Goal: Transaction & Acquisition: Purchase product/service

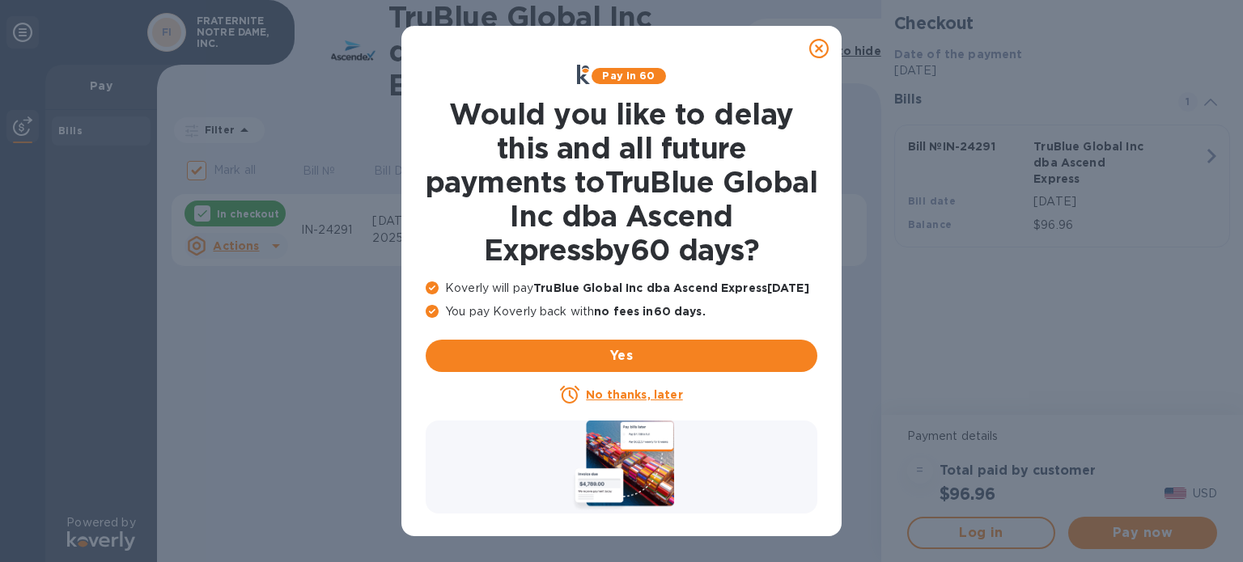
click at [824, 46] on icon at bounding box center [818, 48] width 19 height 19
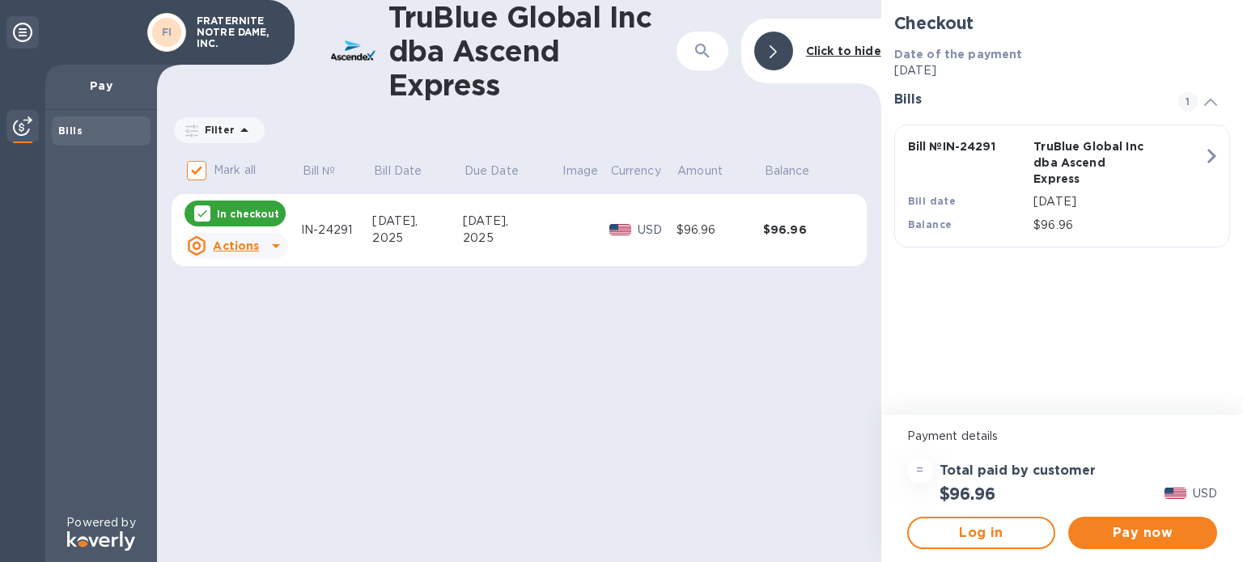
click at [240, 246] on u "Actions" at bounding box center [236, 246] width 46 height 13
click at [257, 213] on div at bounding box center [621, 281] width 1243 height 562
click at [253, 247] on u "Actions" at bounding box center [236, 246] width 46 height 13
click at [256, 314] on b "Open bill" at bounding box center [257, 311] width 54 height 13
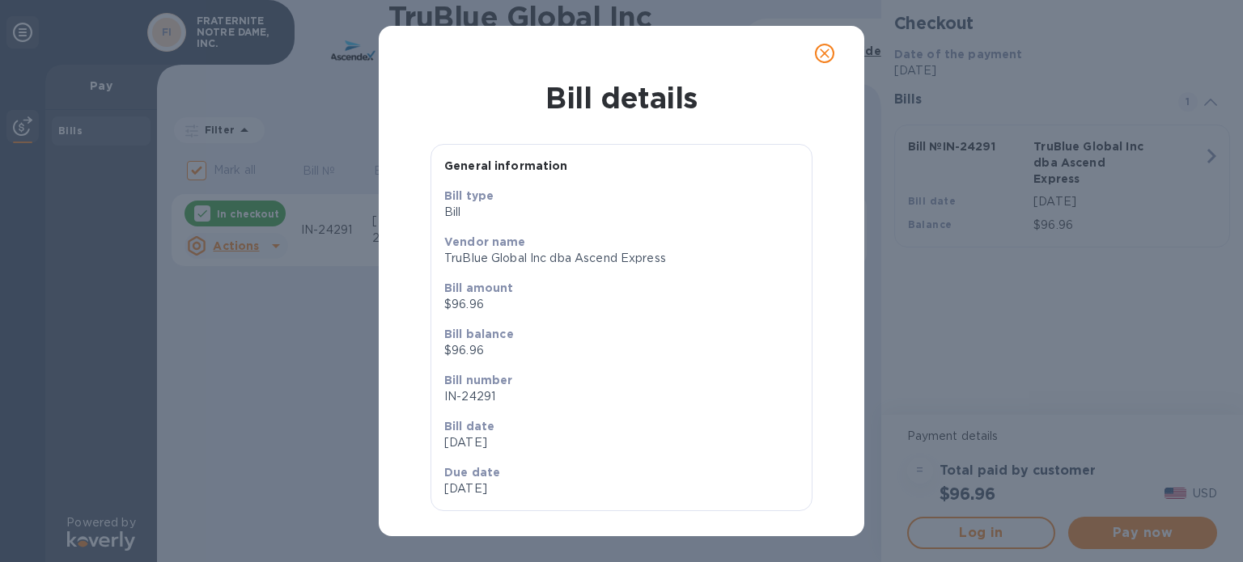
click at [829, 49] on icon "close" at bounding box center [825, 54] width 10 height 10
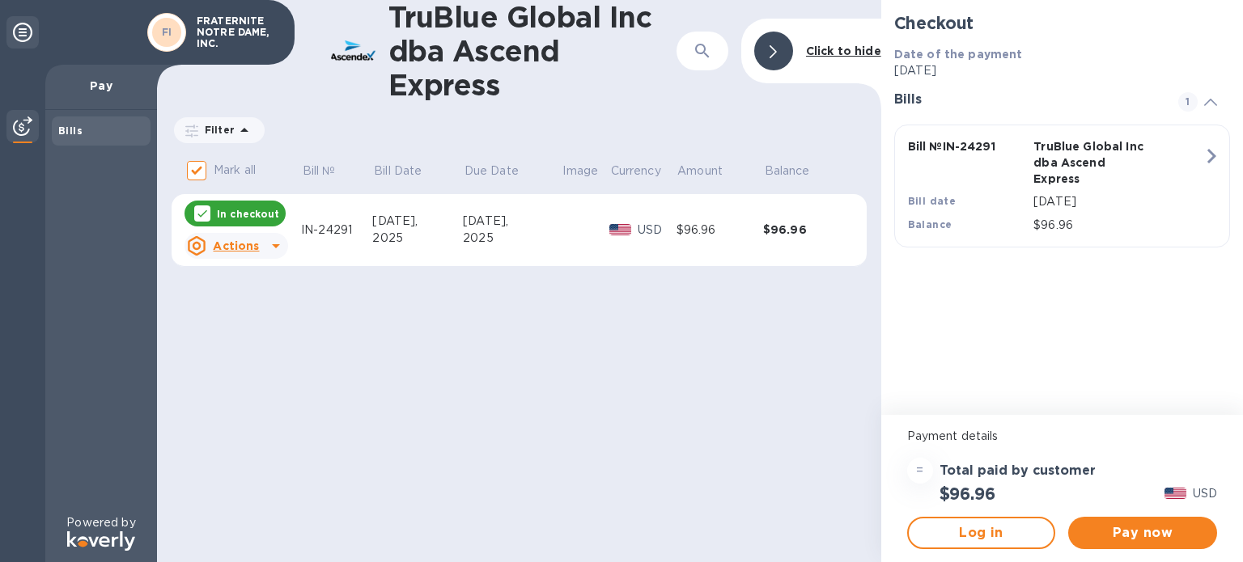
click at [1212, 151] on icon "button" at bounding box center [1211, 156] width 29 height 29
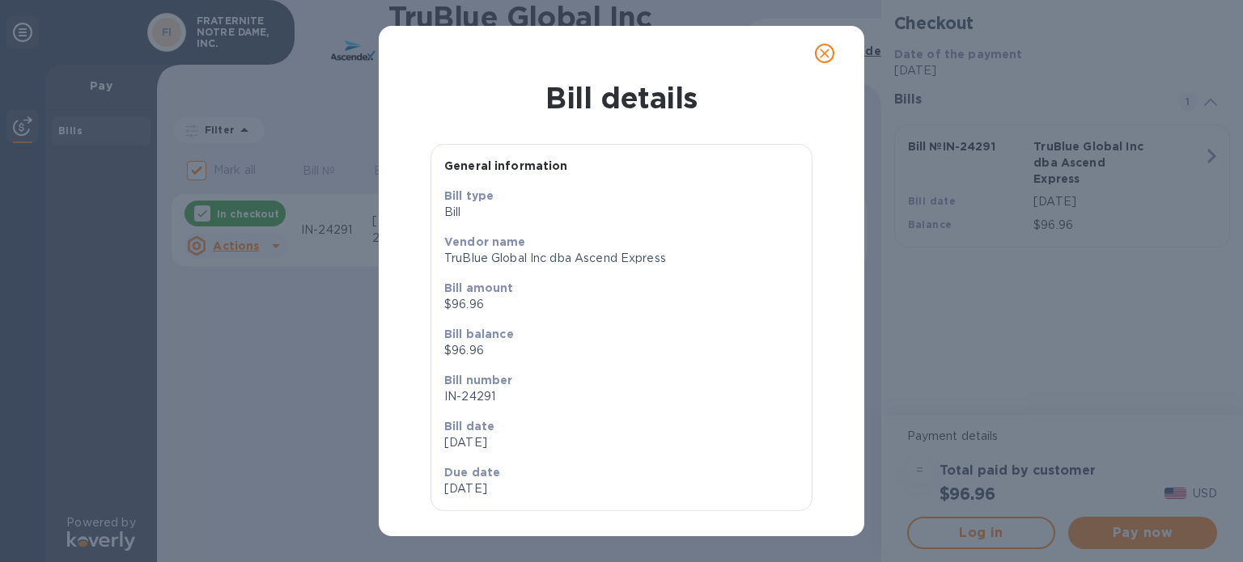
scroll to position [13, 0]
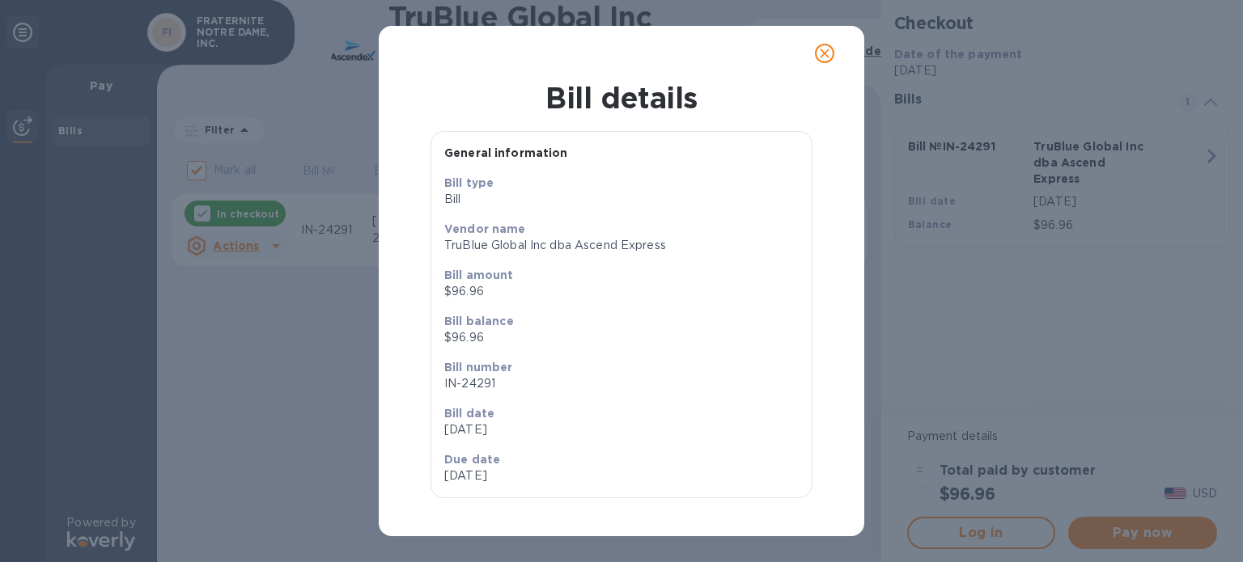
click at [825, 61] on icon "close" at bounding box center [825, 53] width 16 height 16
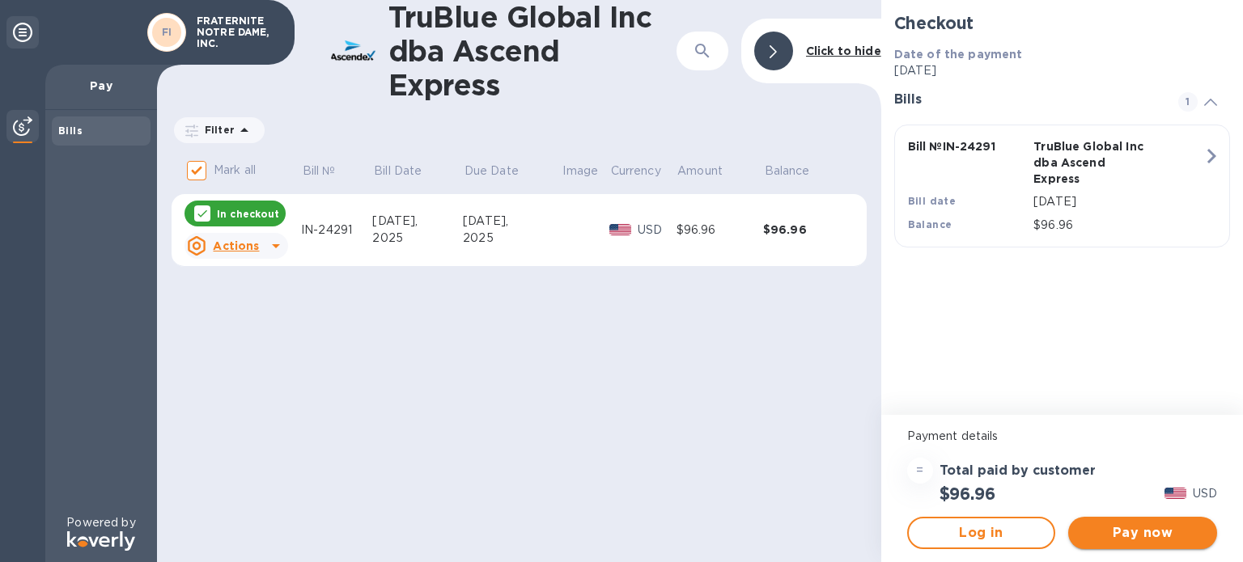
click at [1106, 532] on span "Pay now" at bounding box center [1142, 533] width 123 height 19
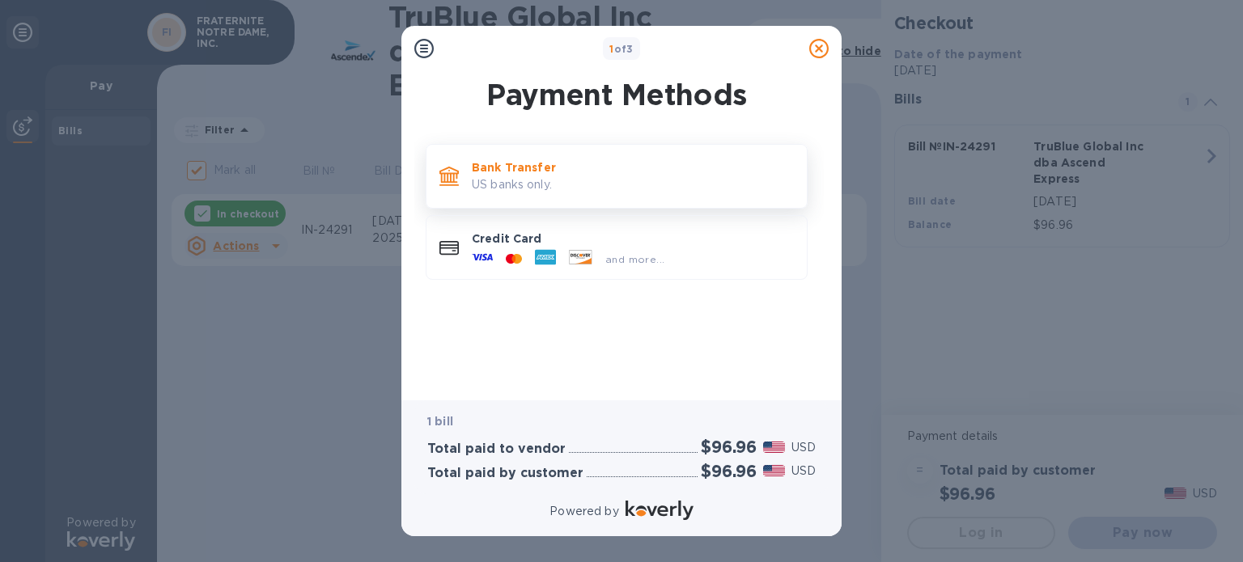
click at [521, 186] on p "US banks only." at bounding box center [633, 184] width 322 height 17
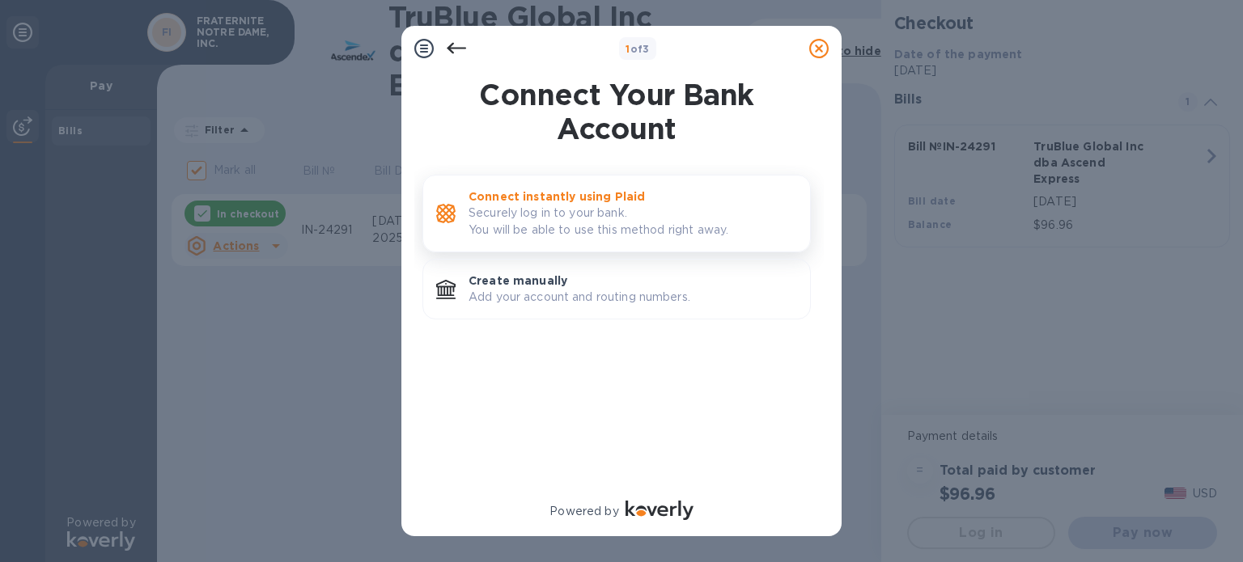
click at [561, 234] on p "Securely log in to your bank. You will be able to use this method right away." at bounding box center [633, 222] width 329 height 34
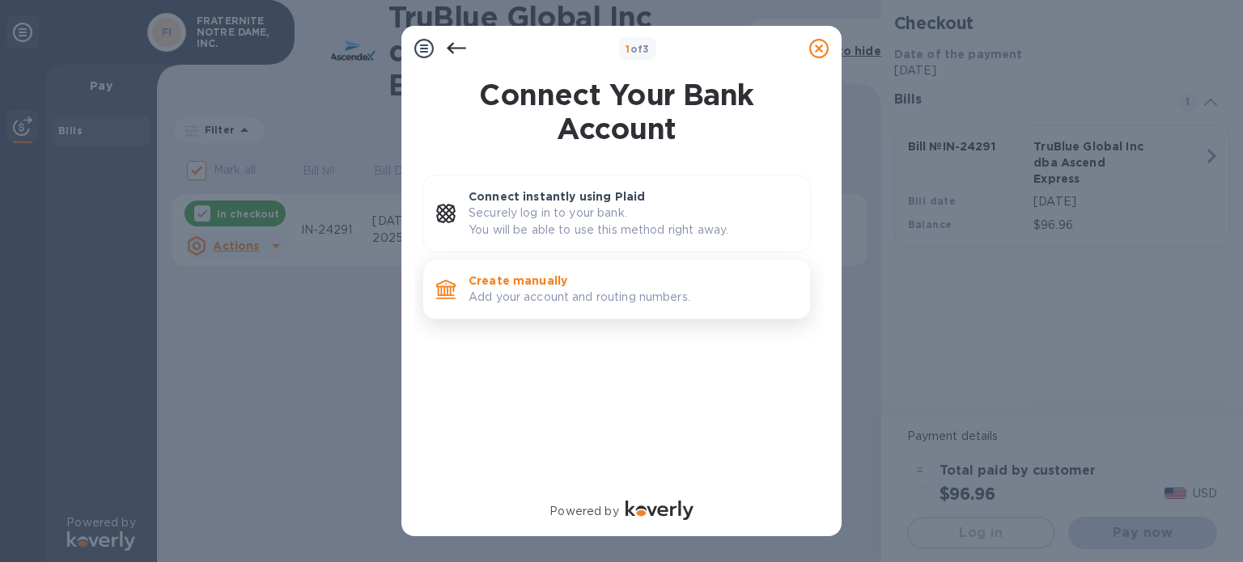
click at [515, 293] on p "Add your account and routing numbers." at bounding box center [633, 297] width 329 height 17
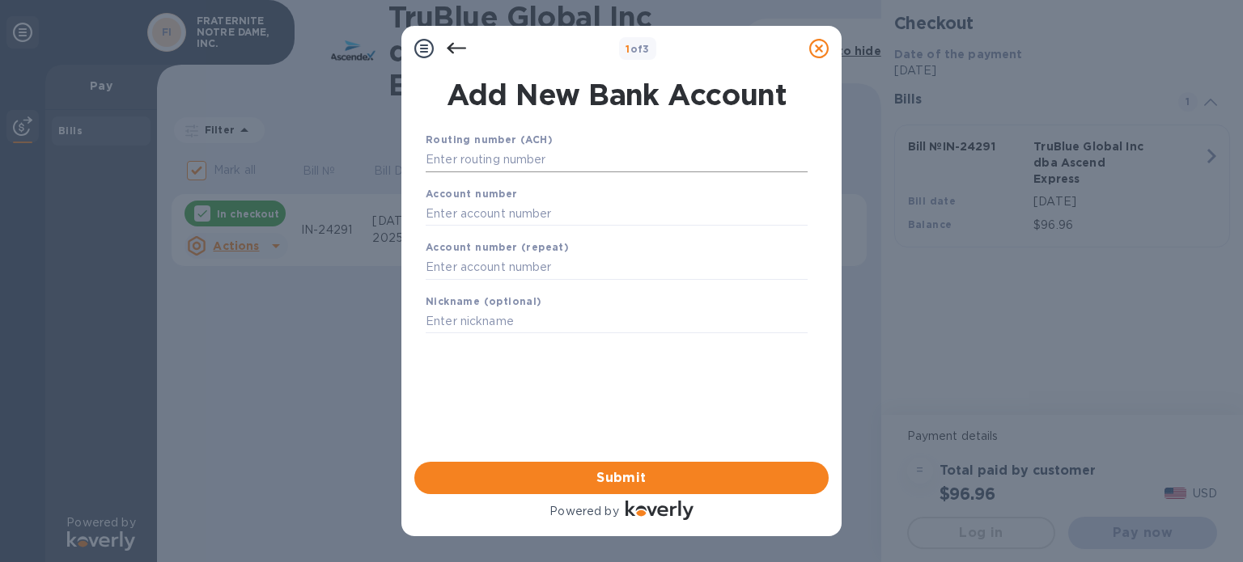
click at [462, 164] on input "text" at bounding box center [617, 160] width 382 height 24
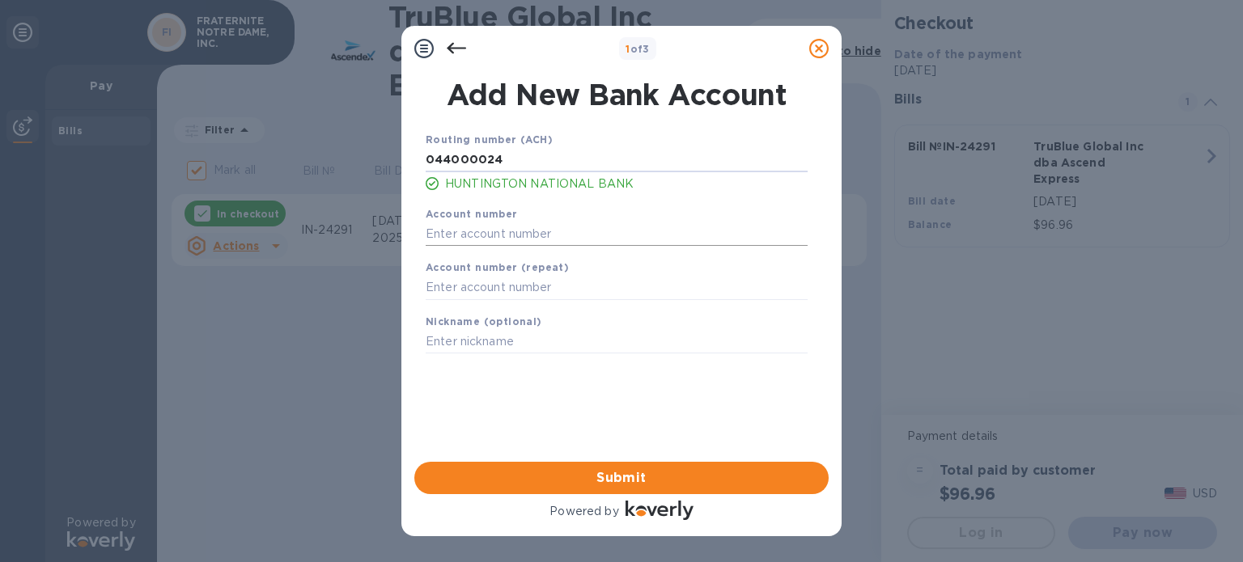
type input "044000024"
click at [444, 228] on input "text" at bounding box center [617, 234] width 382 height 24
type input "044000024"
click at [473, 291] on input "text" at bounding box center [617, 288] width 382 height 24
type input "01068505216"
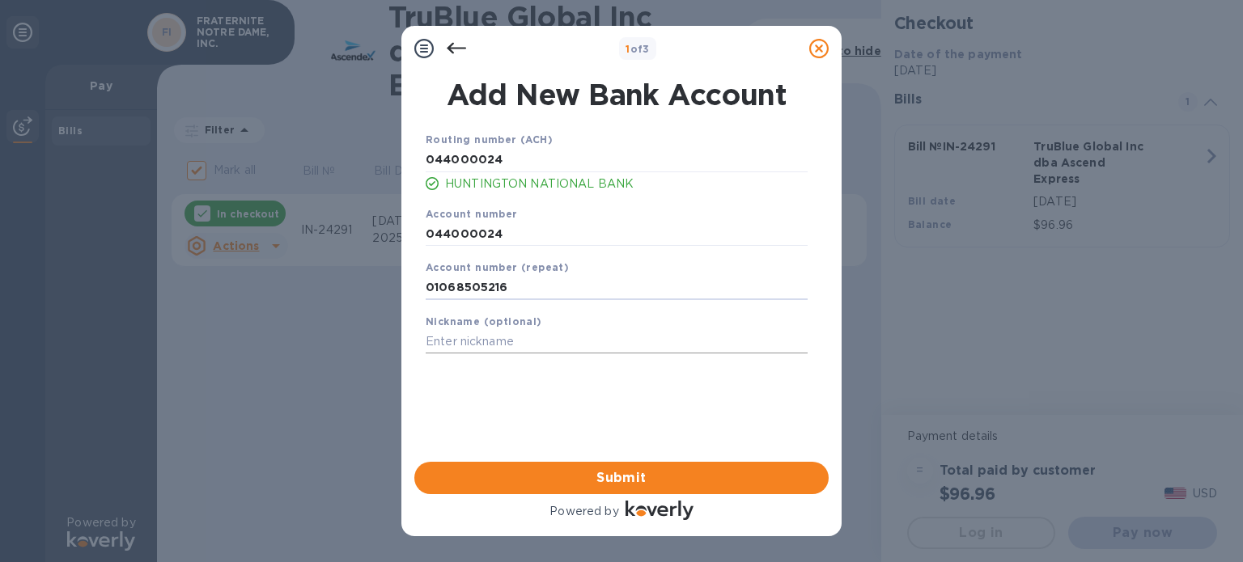
click at [481, 342] on input "text" at bounding box center [617, 342] width 382 height 24
type input "sra"
click at [622, 478] on span "Submit" at bounding box center [621, 478] width 388 height 19
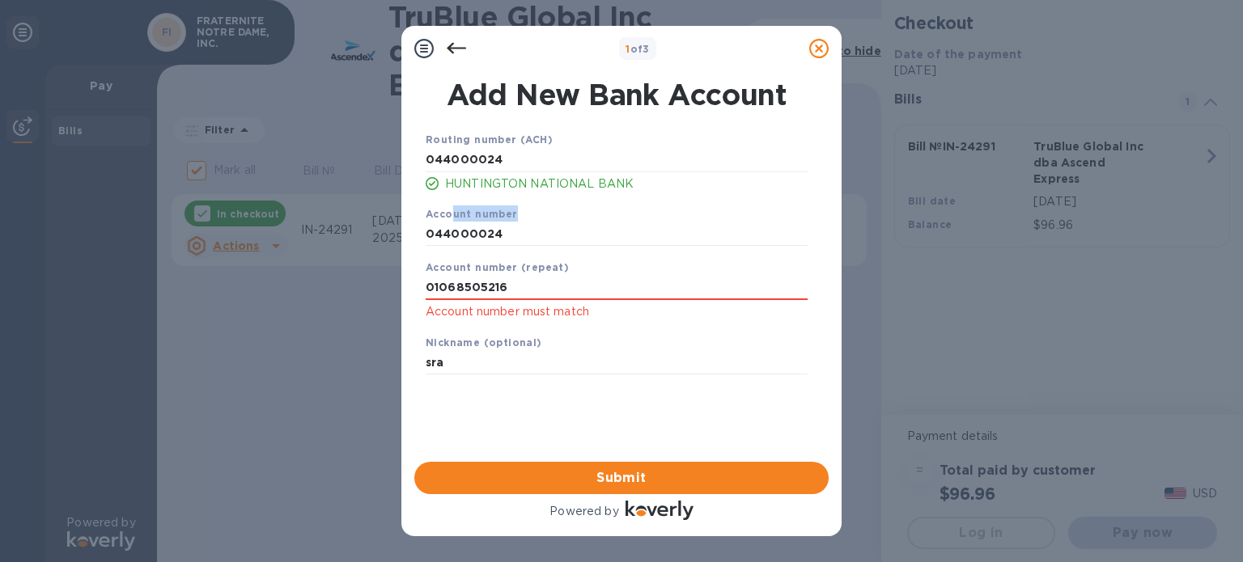
drag, startPoint x: 510, startPoint y: 222, endPoint x: 449, endPoint y: 220, distance: 60.7
click at [449, 220] on div "Account number 044000024" at bounding box center [616, 226] width 395 height 54
drag, startPoint x: 506, startPoint y: 236, endPoint x: 376, endPoint y: 244, distance: 130.5
click at [376, 244] on div "1 of 3 Add New Bank Account Routing number (ACH) [US_BANK_ROUTING_MICR] HUNTING…" at bounding box center [621, 281] width 1243 height 562
type input "01068505216"
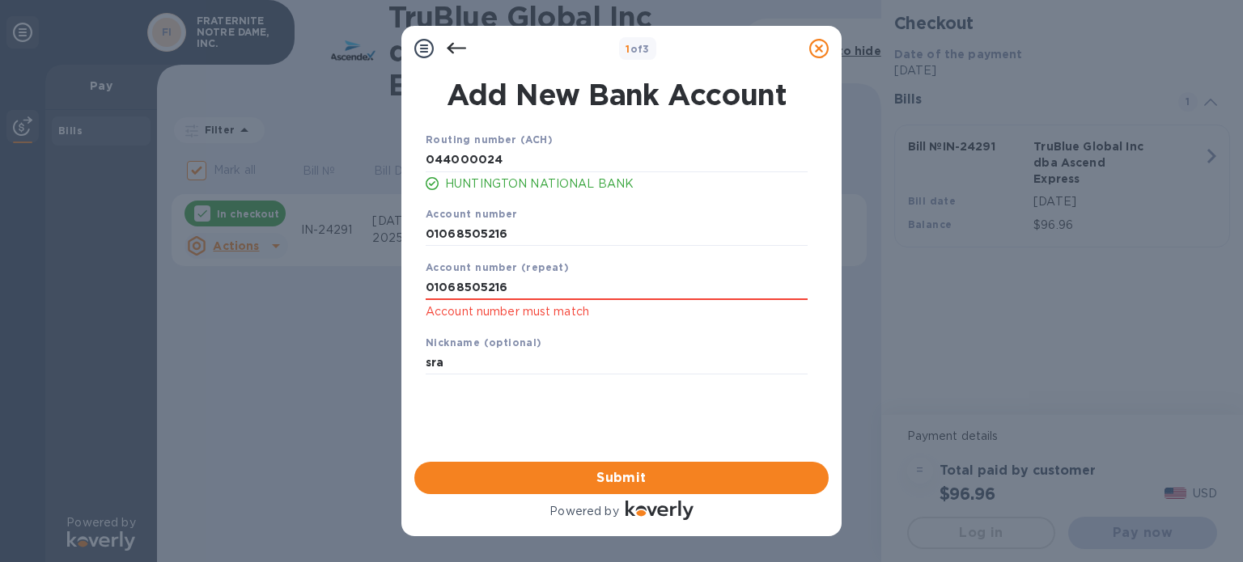
click at [599, 389] on div "Save" at bounding box center [616, 387] width 395 height 13
click at [619, 486] on span "Submit" at bounding box center [621, 478] width 388 height 19
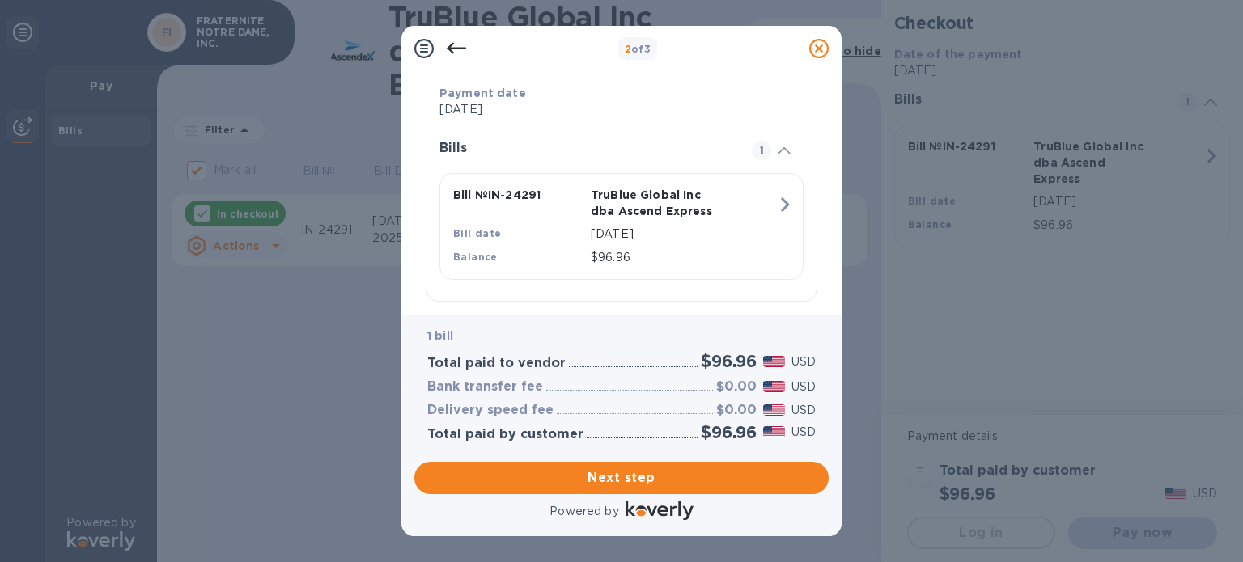
scroll to position [353, 0]
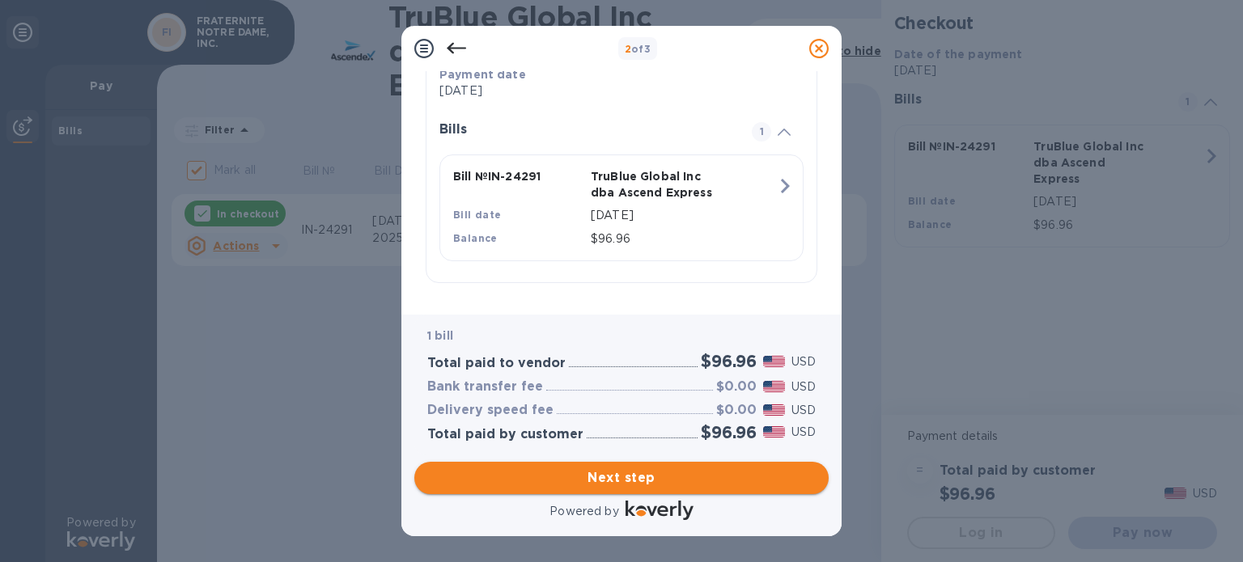
click at [614, 481] on span "Next step" at bounding box center [621, 478] width 388 height 19
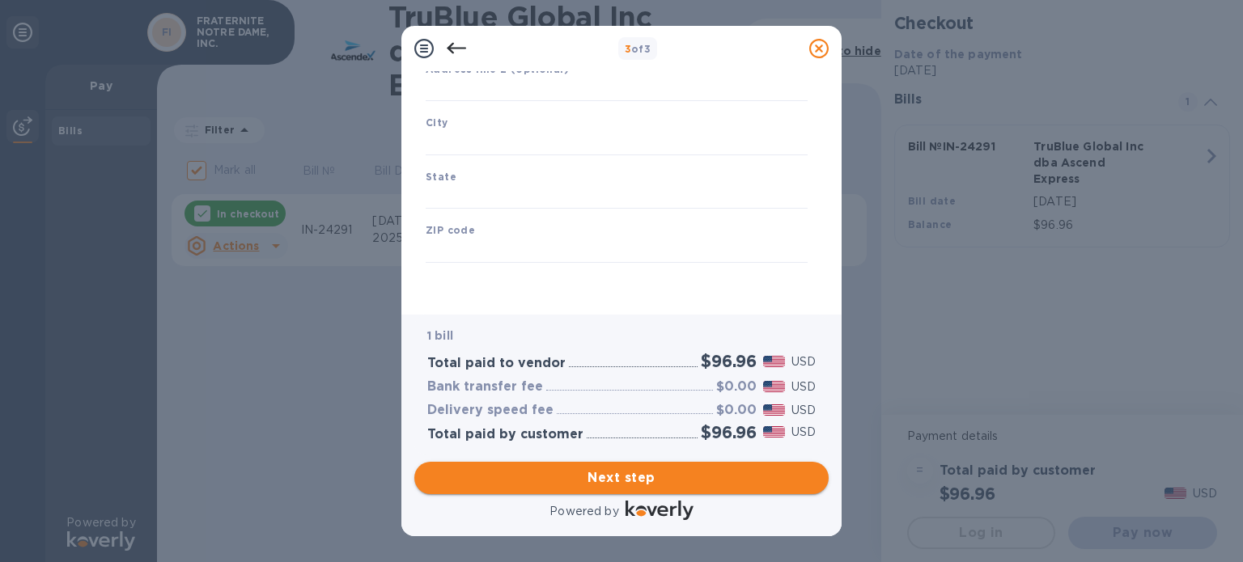
type input "[GEOGRAPHIC_DATA]"
click at [473, 94] on input "text" at bounding box center [617, 90] width 382 height 24
type input "[STREET_ADDRESS]"
type input "[GEOGRAPHIC_DATA]"
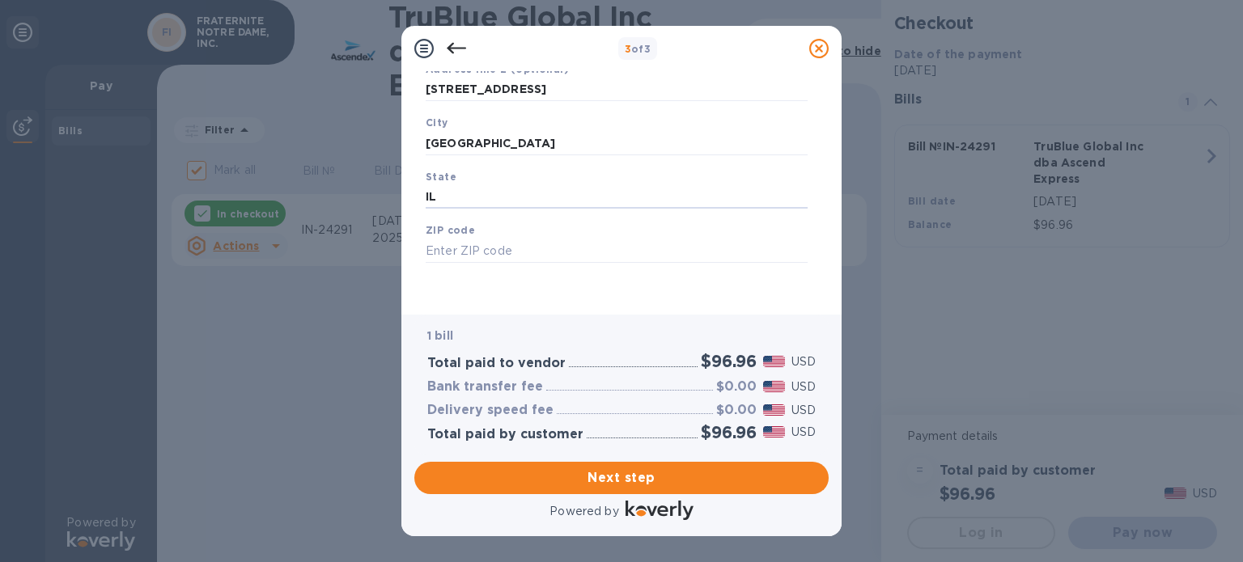
type input "IL"
type input "60644"
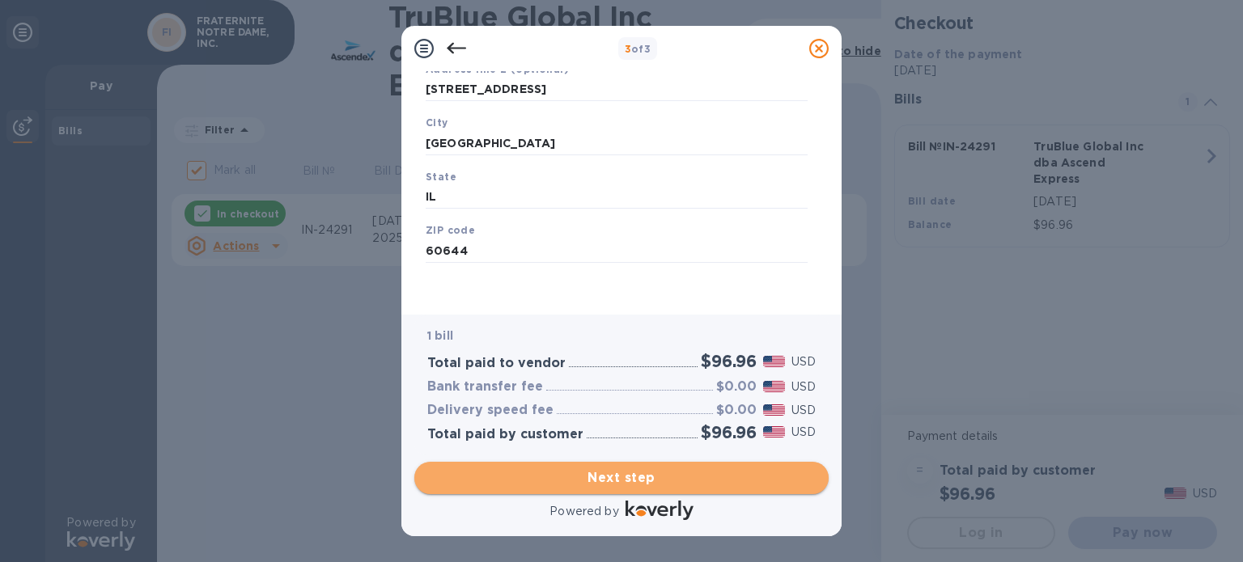
click at [634, 477] on span "Next step" at bounding box center [621, 478] width 388 height 19
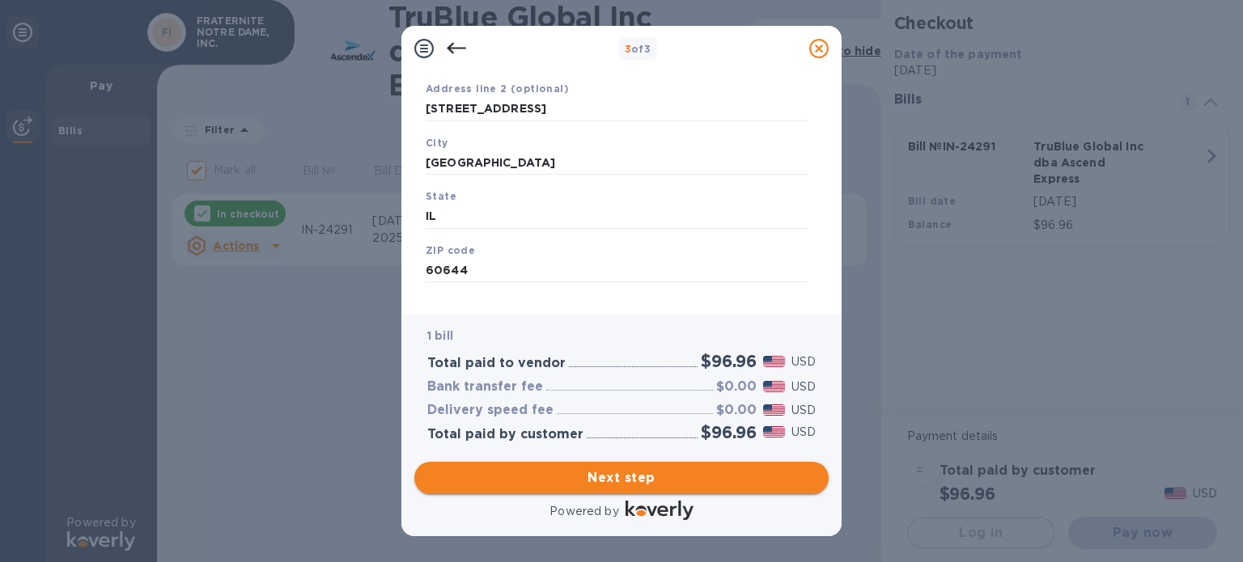
scroll to position [252, 0]
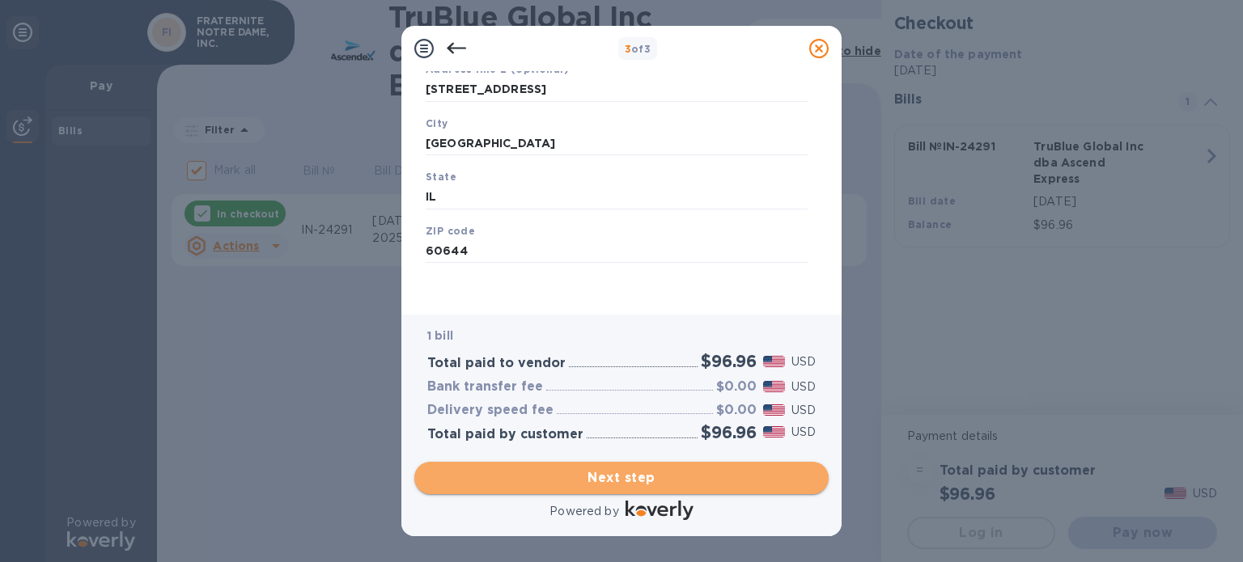
click at [637, 482] on span "Next step" at bounding box center [621, 478] width 388 height 19
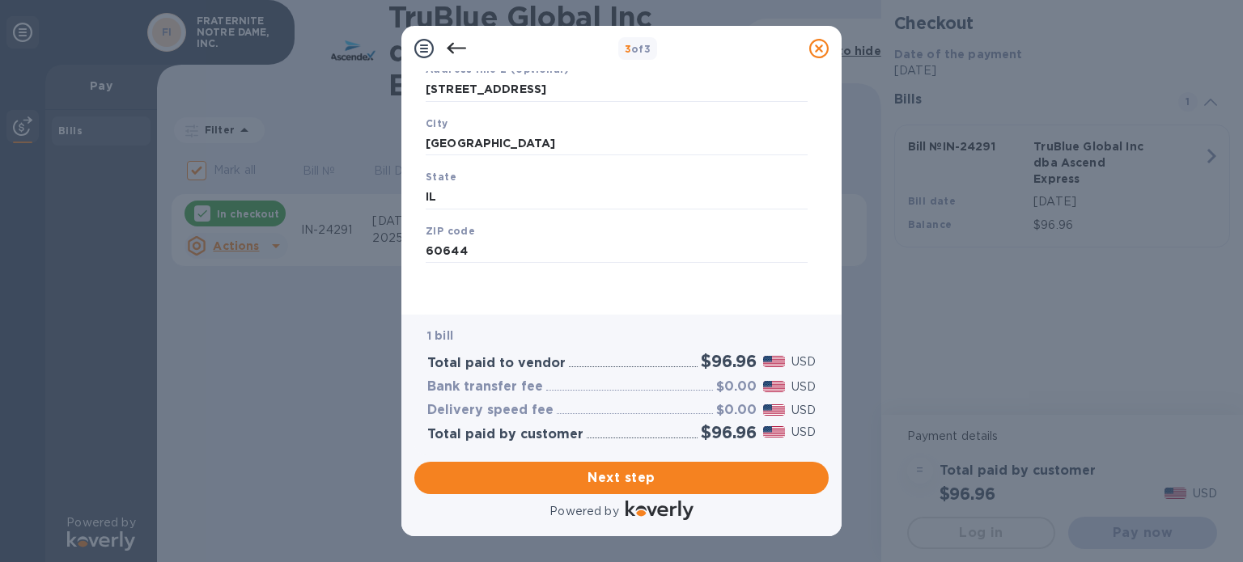
click at [820, 247] on div "Business Information Legal business name Please provide the legal name that app…" at bounding box center [621, 186] width 414 height 231
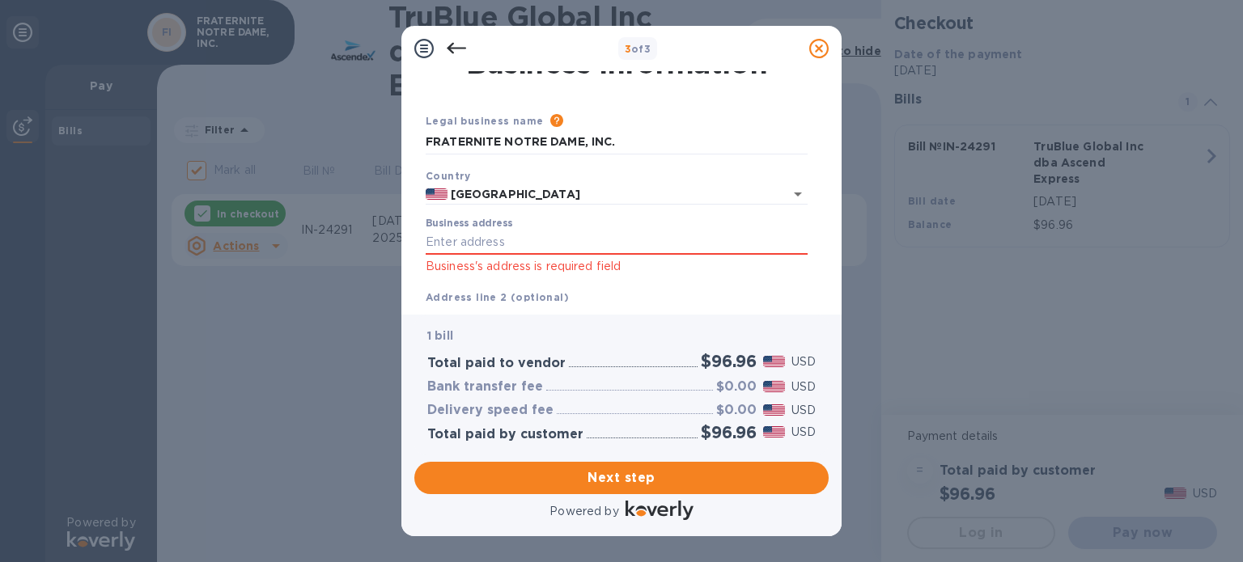
scroll to position [47, 0]
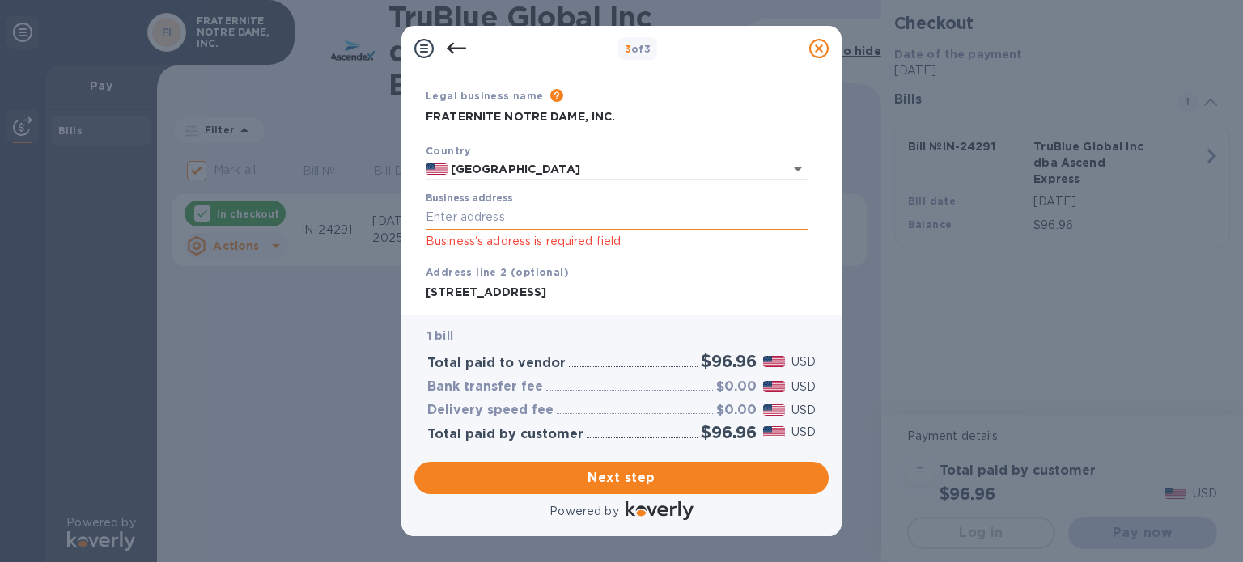
click at [528, 209] on input "Business address" at bounding box center [617, 218] width 382 height 24
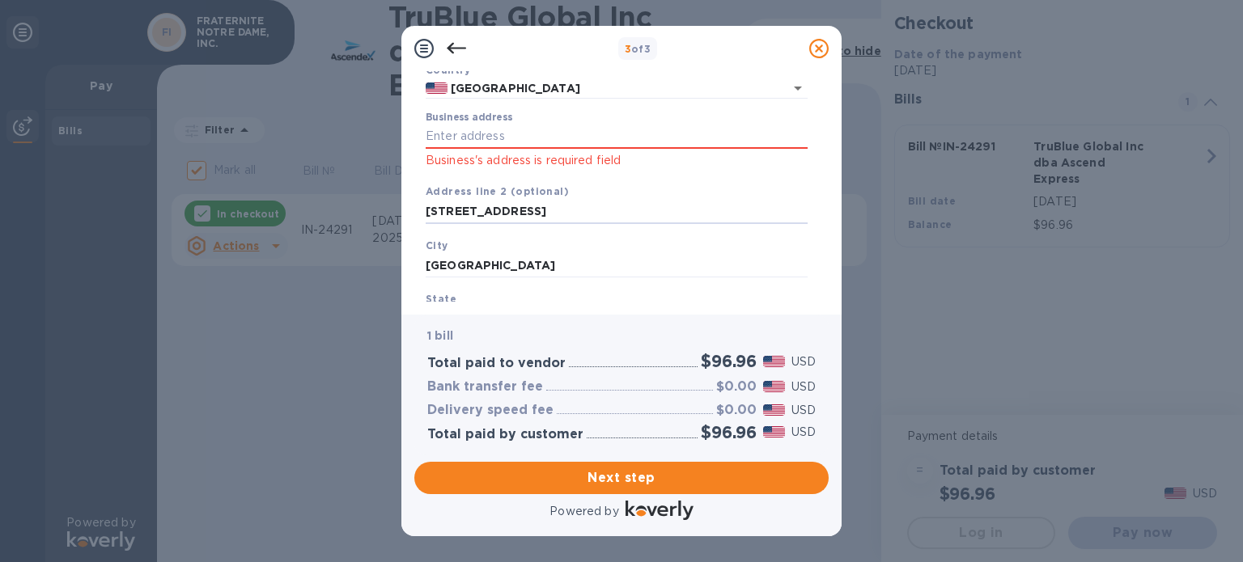
drag, startPoint x: 591, startPoint y: 208, endPoint x: 418, endPoint y: 206, distance: 173.2
click at [418, 206] on div "Business Information Legal business name Please provide the legal name that app…" at bounding box center [621, 186] width 414 height 231
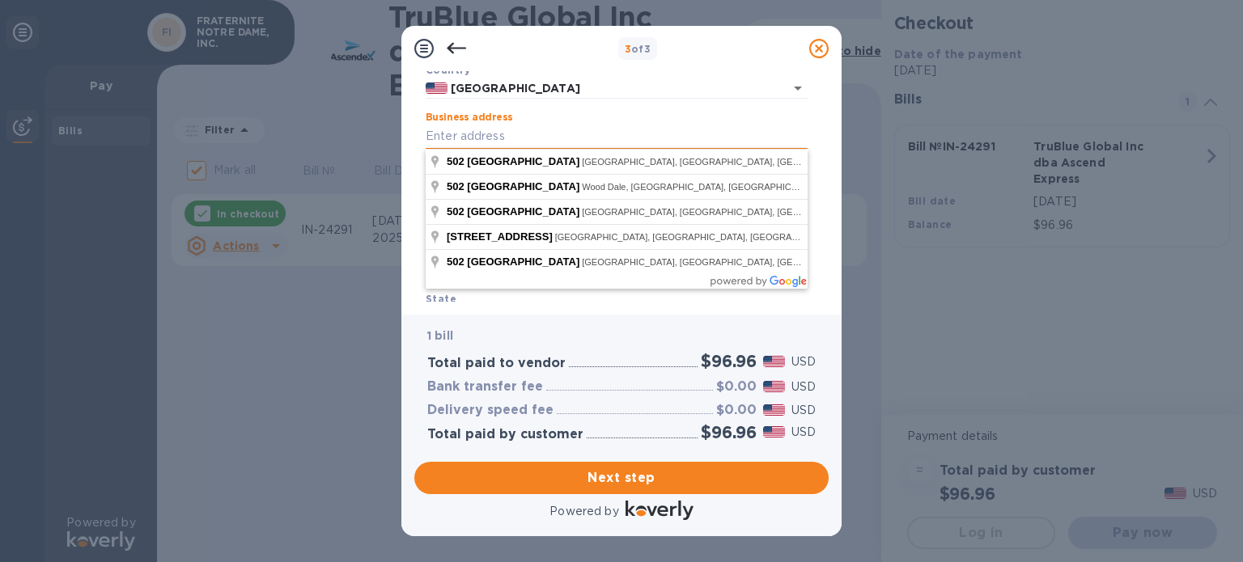
type input "[STREET_ADDRESS]"
type input "[GEOGRAPHIC_DATA]"
type input "WI"
type input "53581"
type input "[STREET_ADDRESS]"
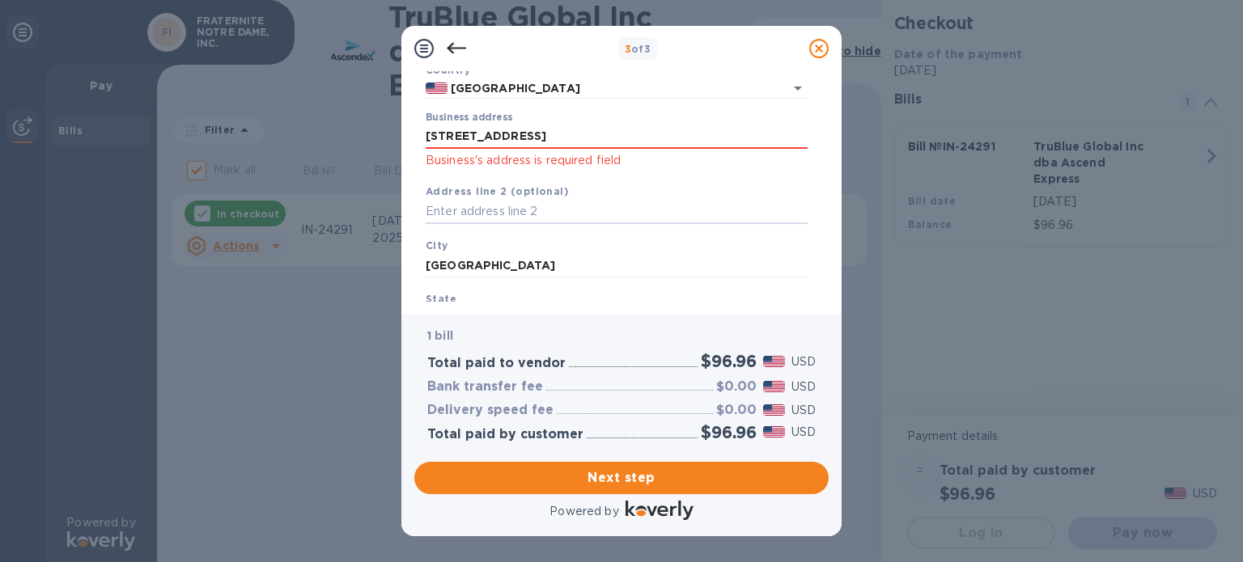
type input "[GEOGRAPHIC_DATA]"
type input "IL"
type input "60644"
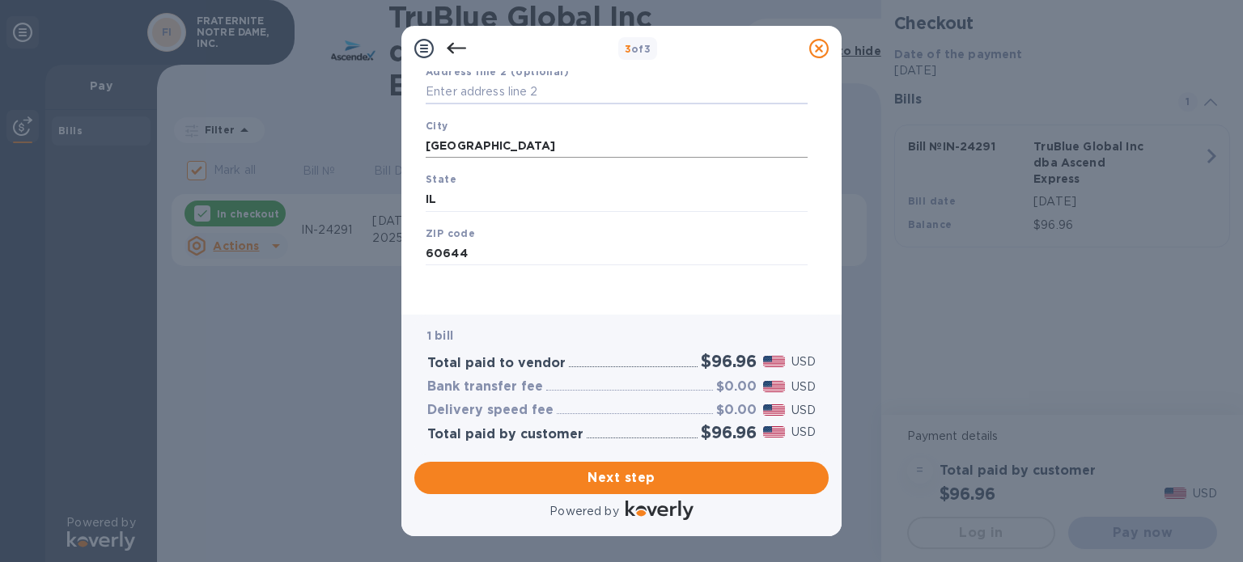
scroll to position [252, 0]
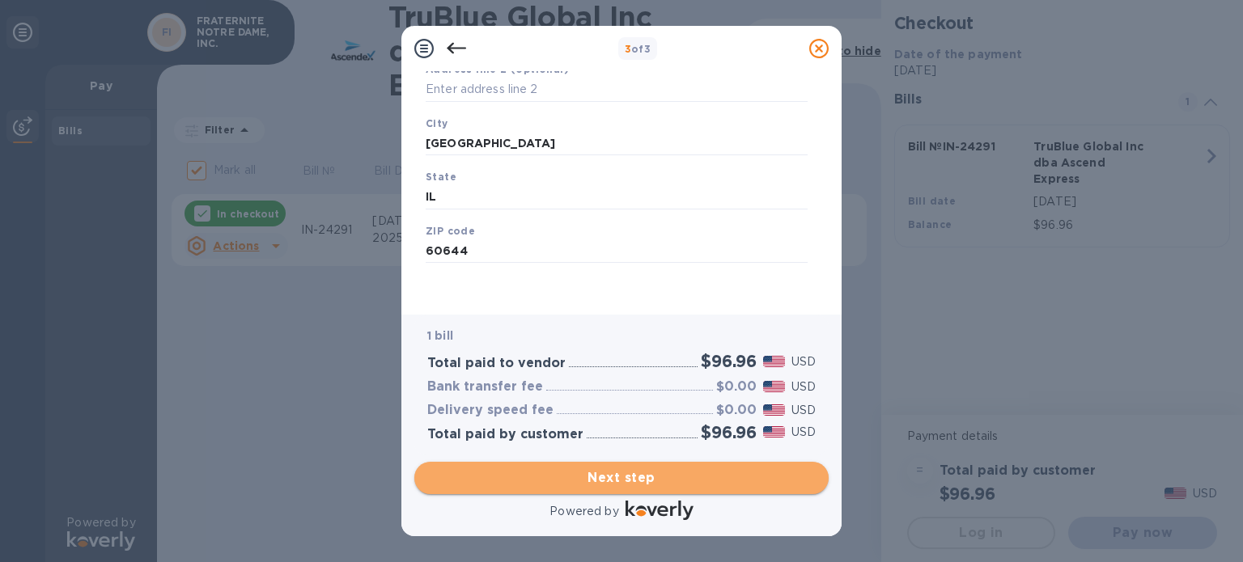
click at [632, 474] on span "Next step" at bounding box center [621, 478] width 388 height 19
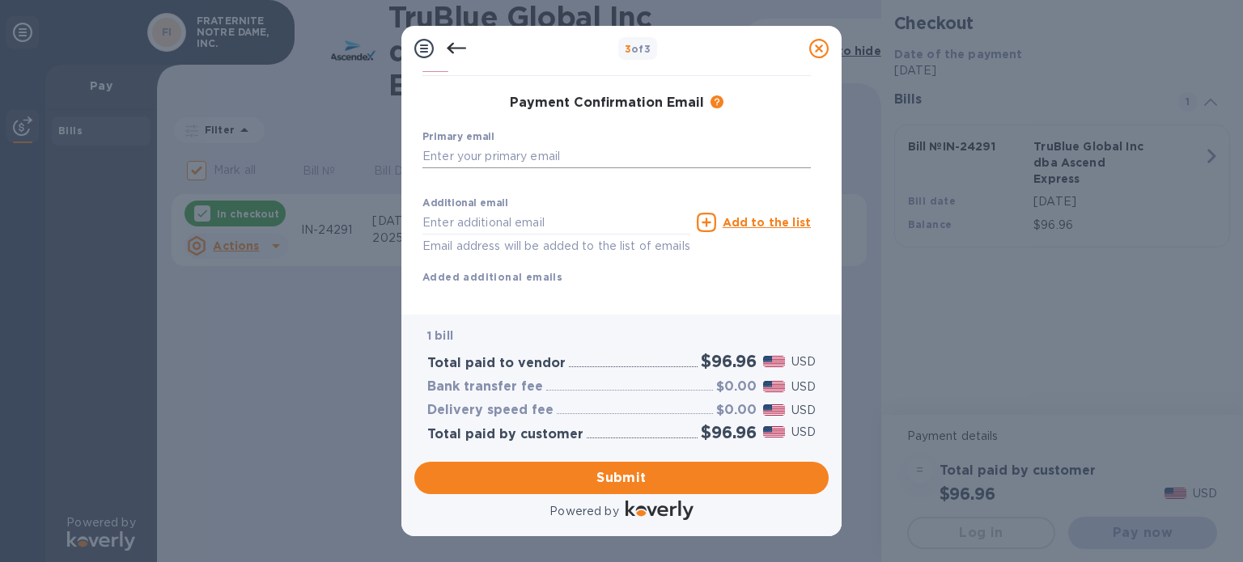
click at [537, 162] on input "text" at bounding box center [616, 156] width 388 height 24
type input "[EMAIL_ADDRESS][DOMAIN_NAME]"
type input "[PERSON_NAME]"
type input "0553970148"
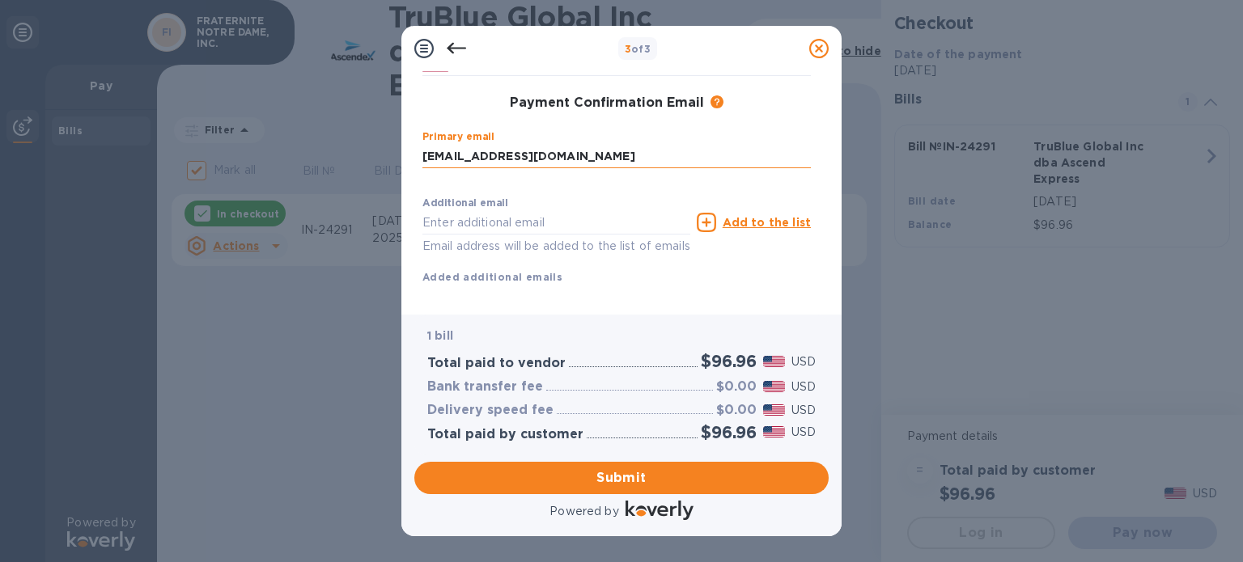
type input "[EMAIL_ADDRESS][DOMAIN_NAME]"
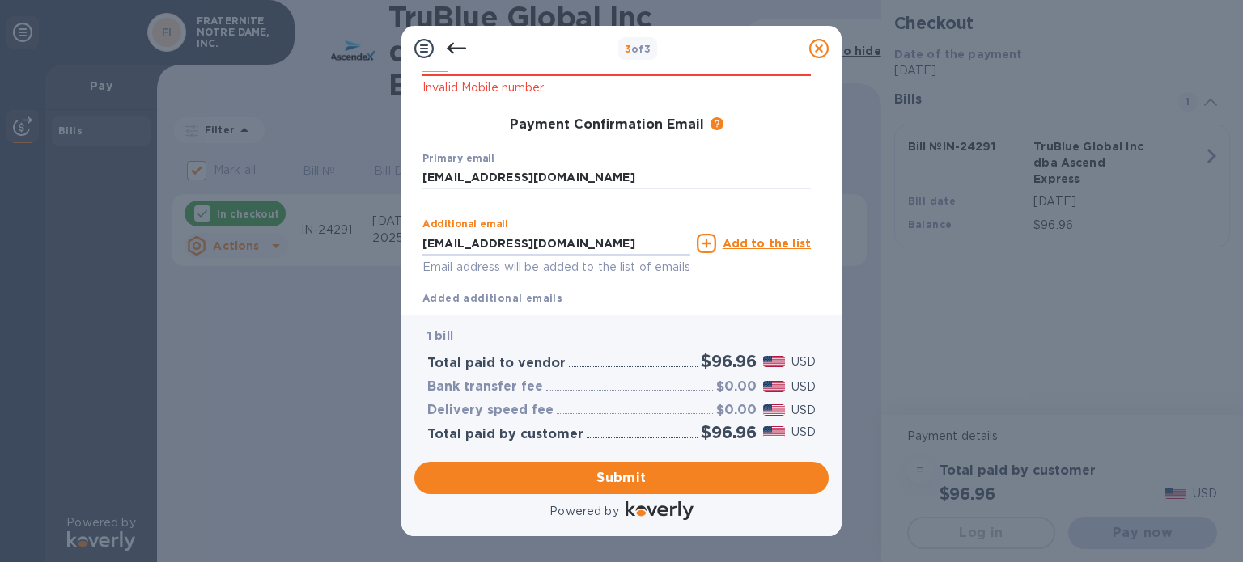
drag, startPoint x: 600, startPoint y: 223, endPoint x: 366, endPoint y: 221, distance: 233.9
click at [366, 221] on div "3 of 3 Payment Contact Information First name [PERSON_NAME] ​ Last name [PERSON…" at bounding box center [621, 281] width 1243 height 562
click at [656, 295] on div "Additional email Email address will be added to the list of emails Add to the l…" at bounding box center [616, 258] width 388 height 96
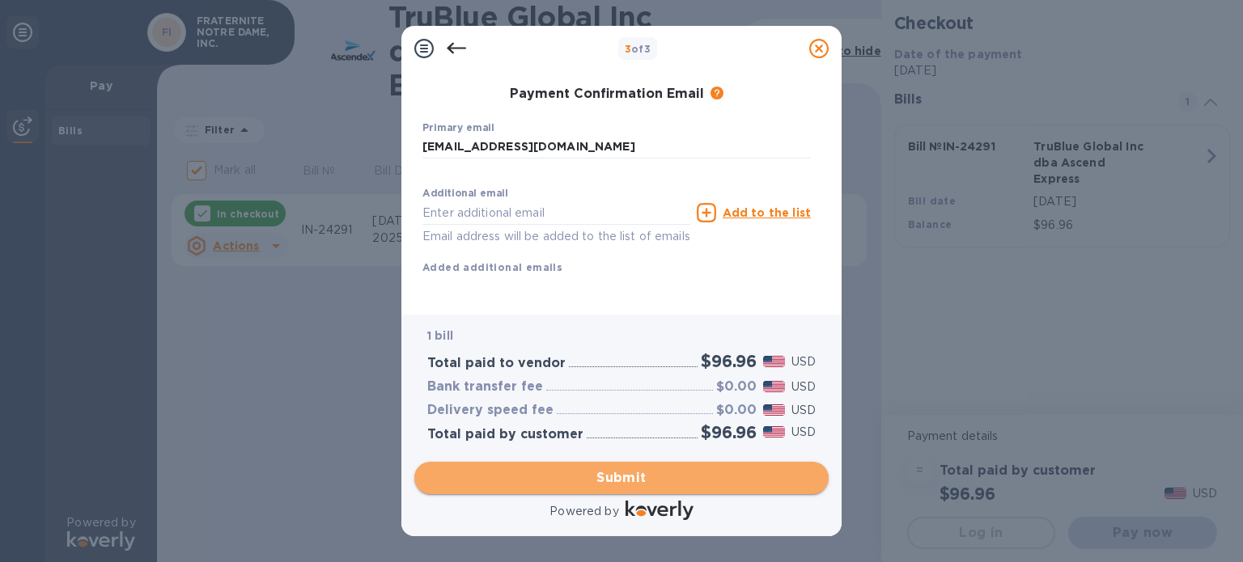
click at [618, 477] on span "Submit" at bounding box center [621, 478] width 388 height 19
click at [624, 482] on span "Submit" at bounding box center [621, 478] width 388 height 19
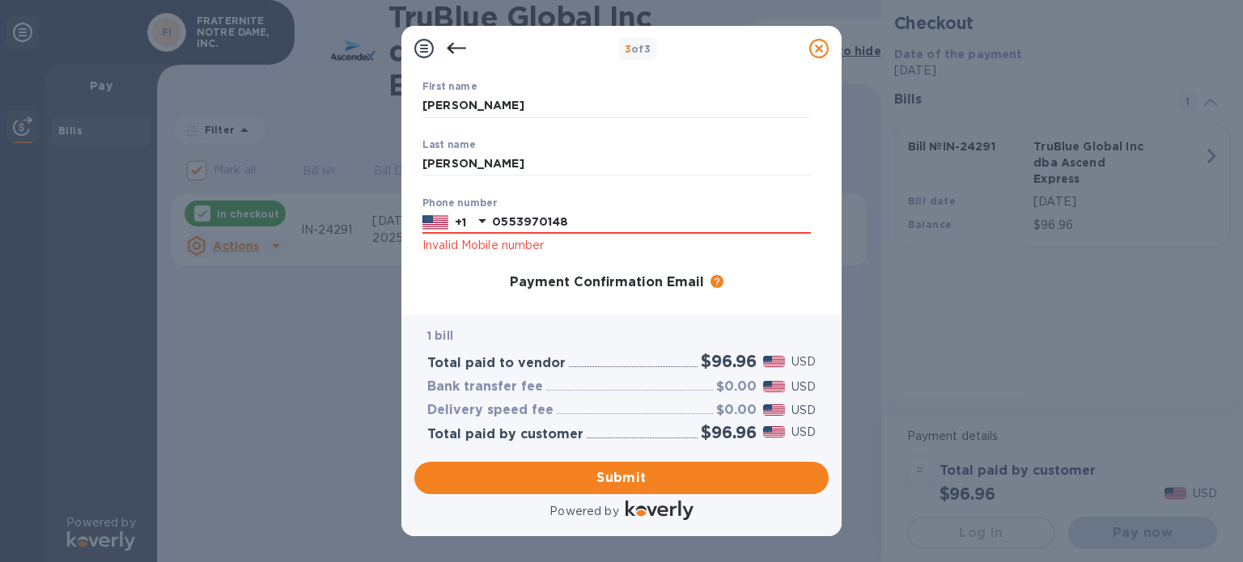
scroll to position [110, 0]
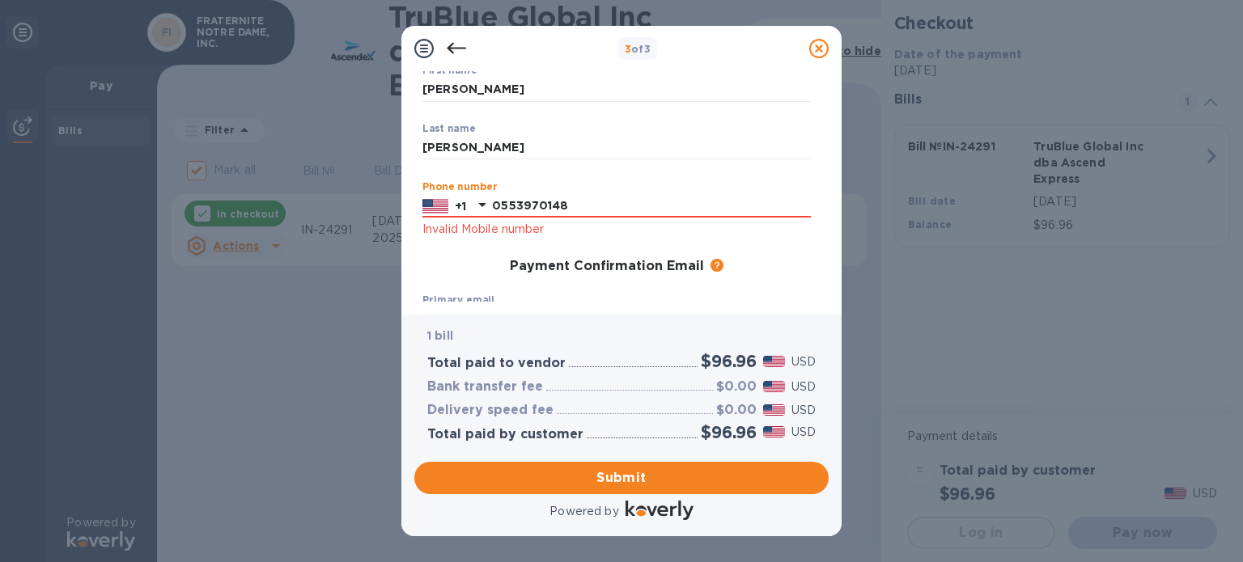
drag, startPoint x: 605, startPoint y: 205, endPoint x: 380, endPoint y: 235, distance: 227.8
click at [452, 205] on div "+1 0553970148" at bounding box center [616, 206] width 388 height 24
type input "7737066091"
click at [754, 260] on div "Payment Confirmation Email The added email addresses will be used to send the p…" at bounding box center [616, 267] width 388 height 16
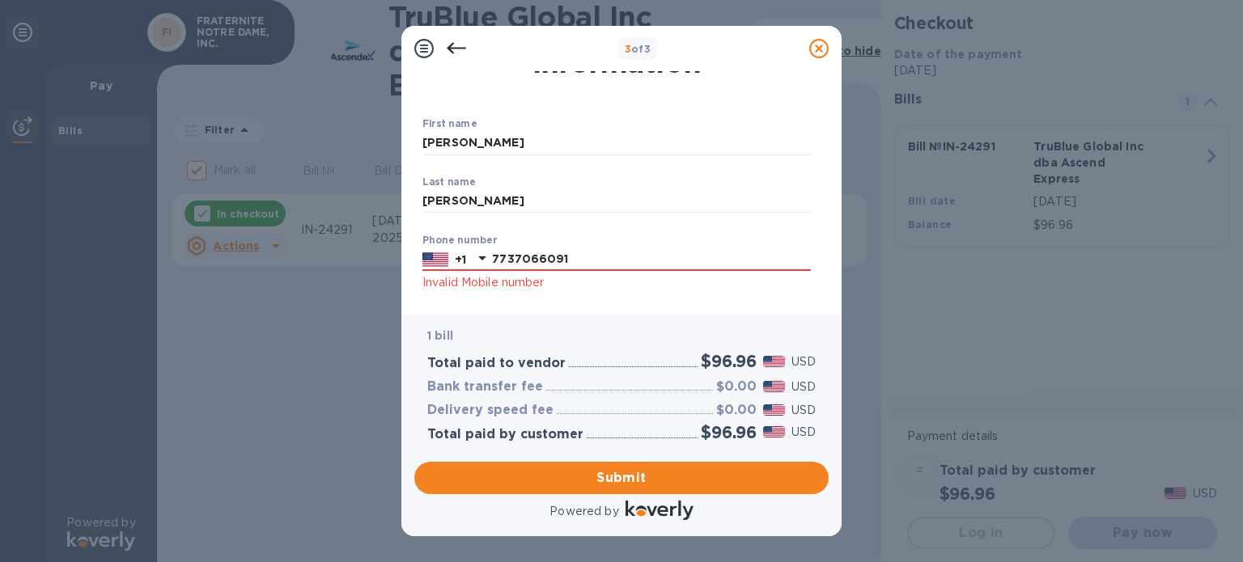
scroll to position [29, 0]
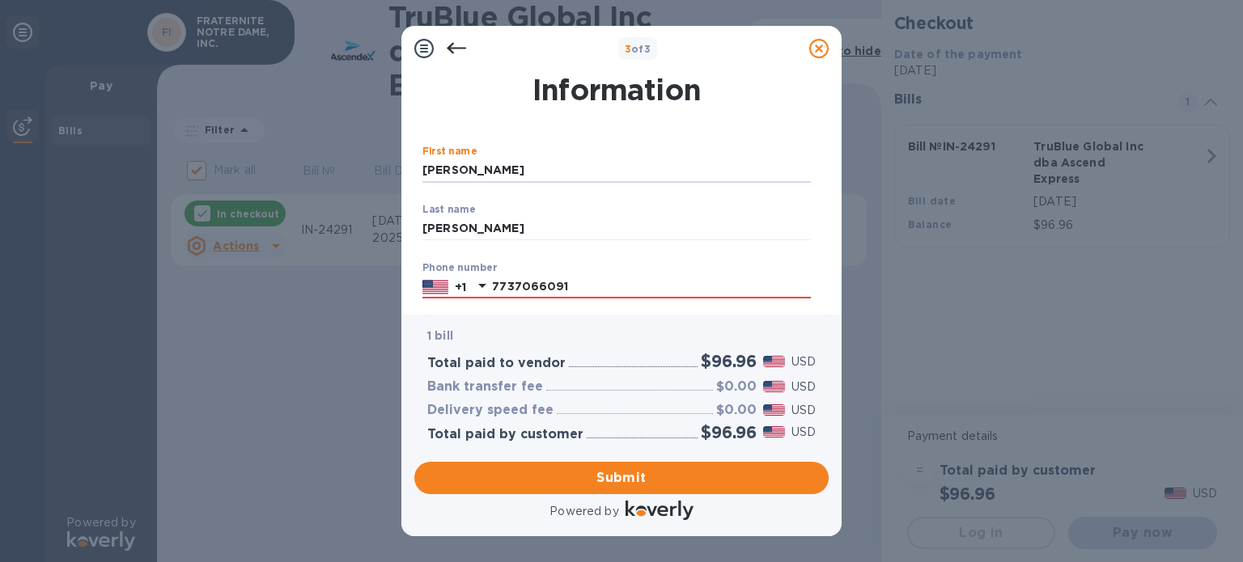
drag, startPoint x: 517, startPoint y: 163, endPoint x: 495, endPoint y: 195, distance: 38.4
click at [517, 164] on input "[PERSON_NAME]" at bounding box center [616, 171] width 388 height 24
click at [465, 225] on input "[PERSON_NAME]" at bounding box center [616, 229] width 388 height 24
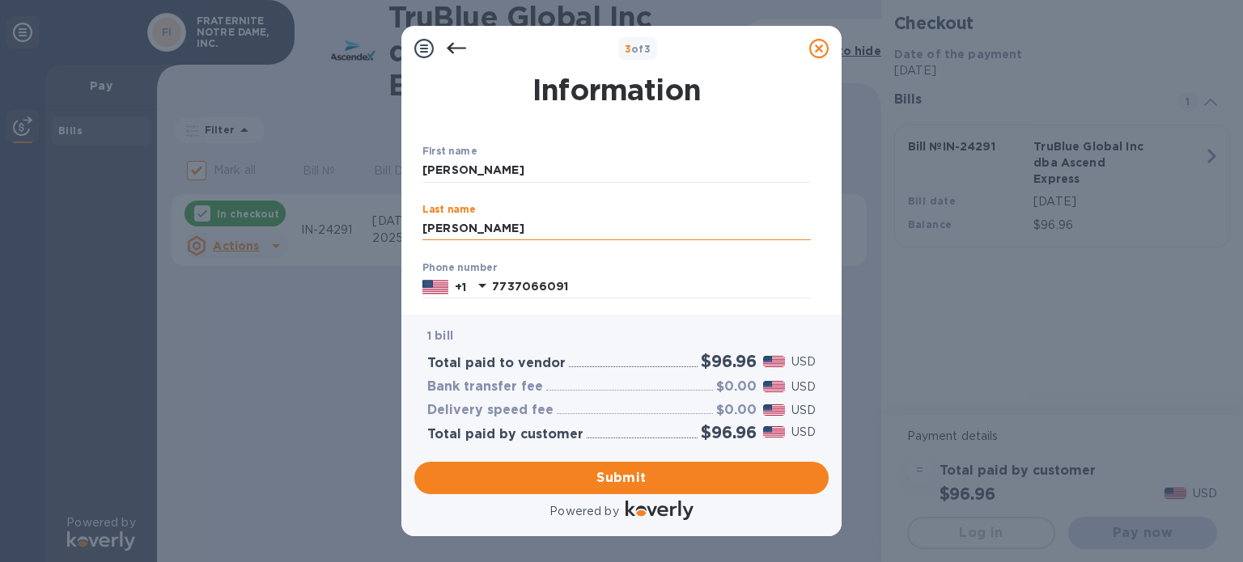
click at [486, 227] on input "[PERSON_NAME]" at bounding box center [616, 229] width 388 height 24
drag, startPoint x: 486, startPoint y: 227, endPoint x: 404, endPoint y: 231, distance: 81.9
click at [404, 231] on div "Payment Contact Information First name [PERSON_NAME] ​ Last name [PERSON_NAME] …" at bounding box center [621, 193] width 440 height 244
drag, startPoint x: 519, startPoint y: 168, endPoint x: 399, endPoint y: 158, distance: 120.2
click at [399, 158] on div "3 of 3 Payment Contact Information First name [PERSON_NAME] ​ Last name [PERSON…" at bounding box center [621, 281] width 1243 height 562
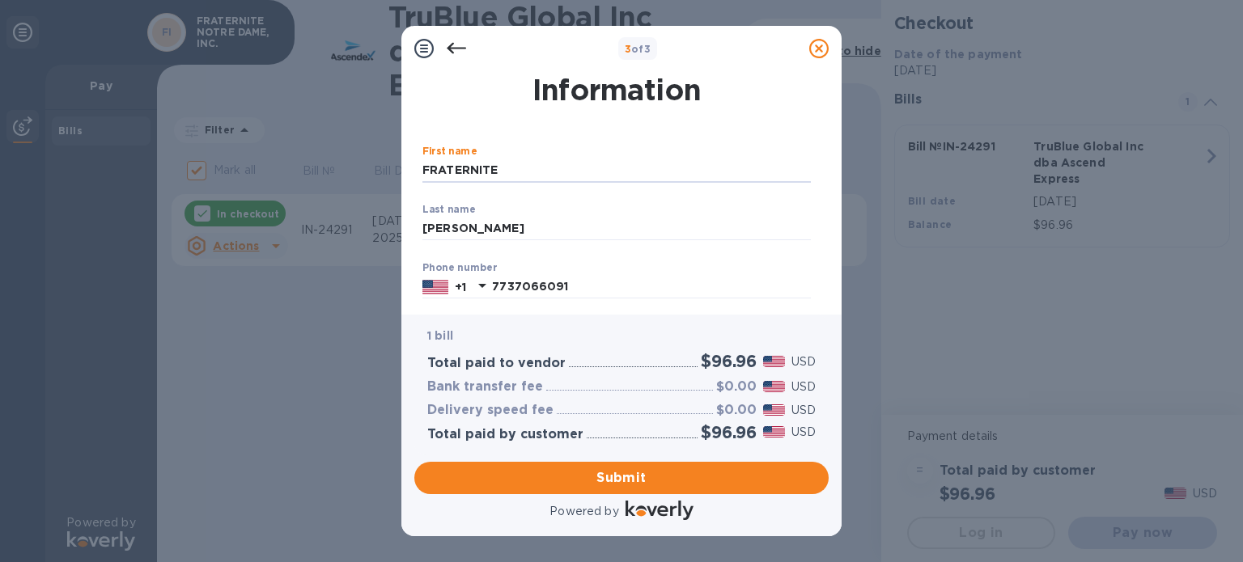
type input "FRATERNITE"
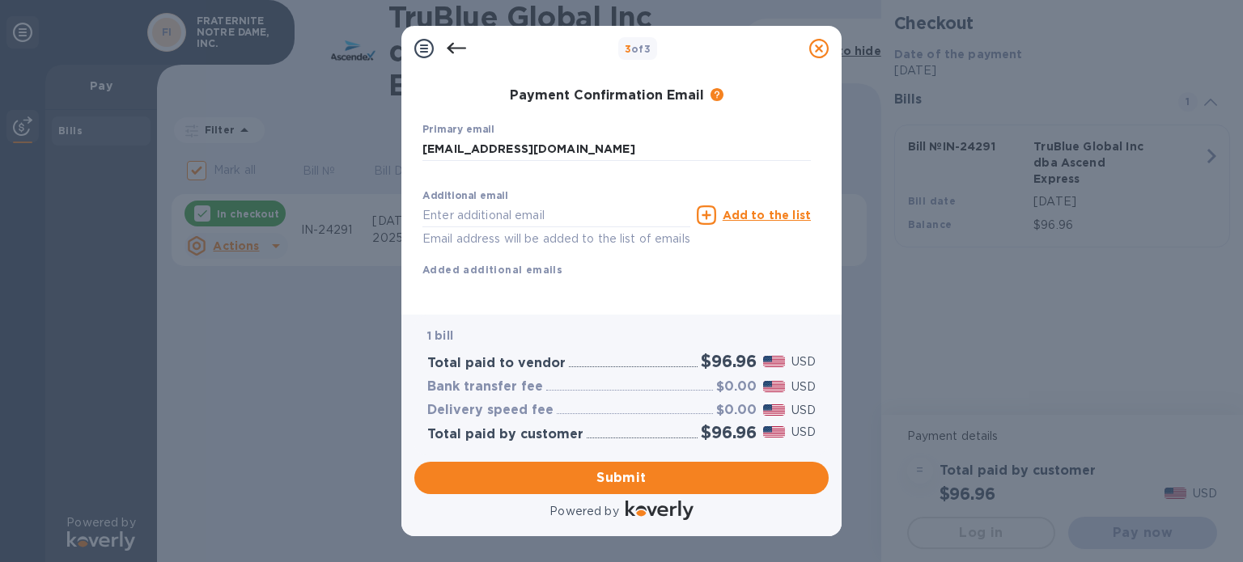
scroll to position [272, 0]
type input "NOTRE DAME"
click at [643, 480] on span "Submit" at bounding box center [621, 478] width 388 height 19
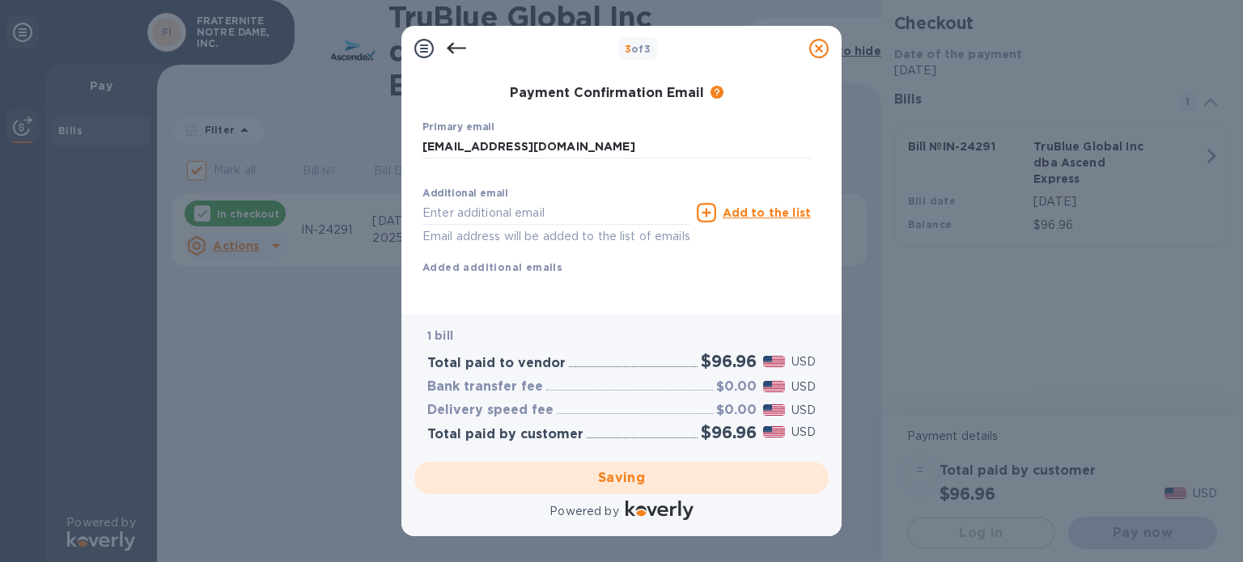
checkbox input "false"
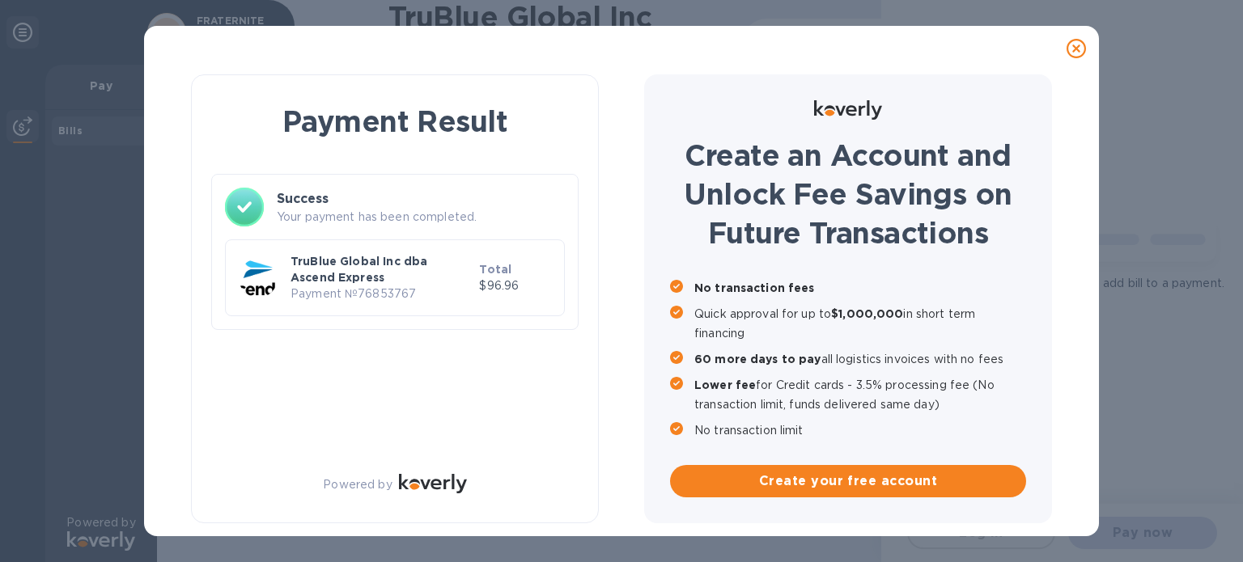
scroll to position [0, 0]
